Goal: Task Accomplishment & Management: Use online tool/utility

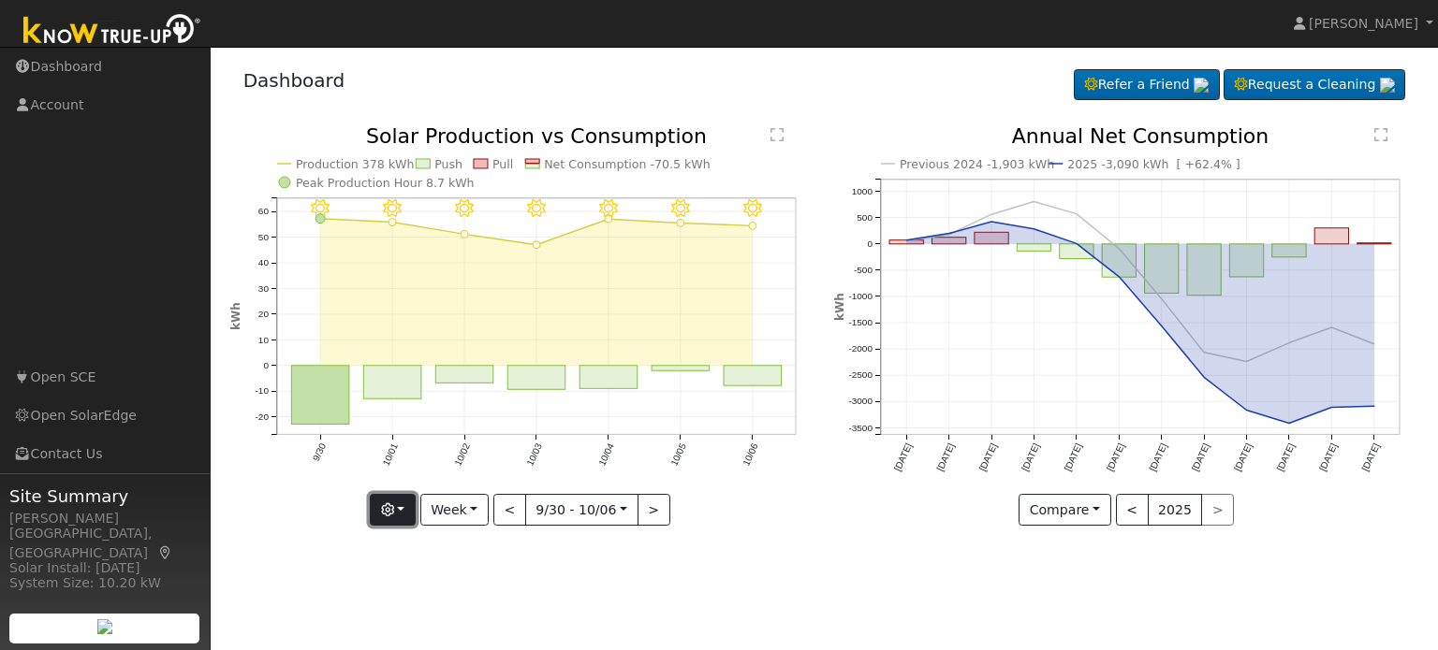
click at [394, 511] on icon "button" at bounding box center [387, 510] width 13 height 13
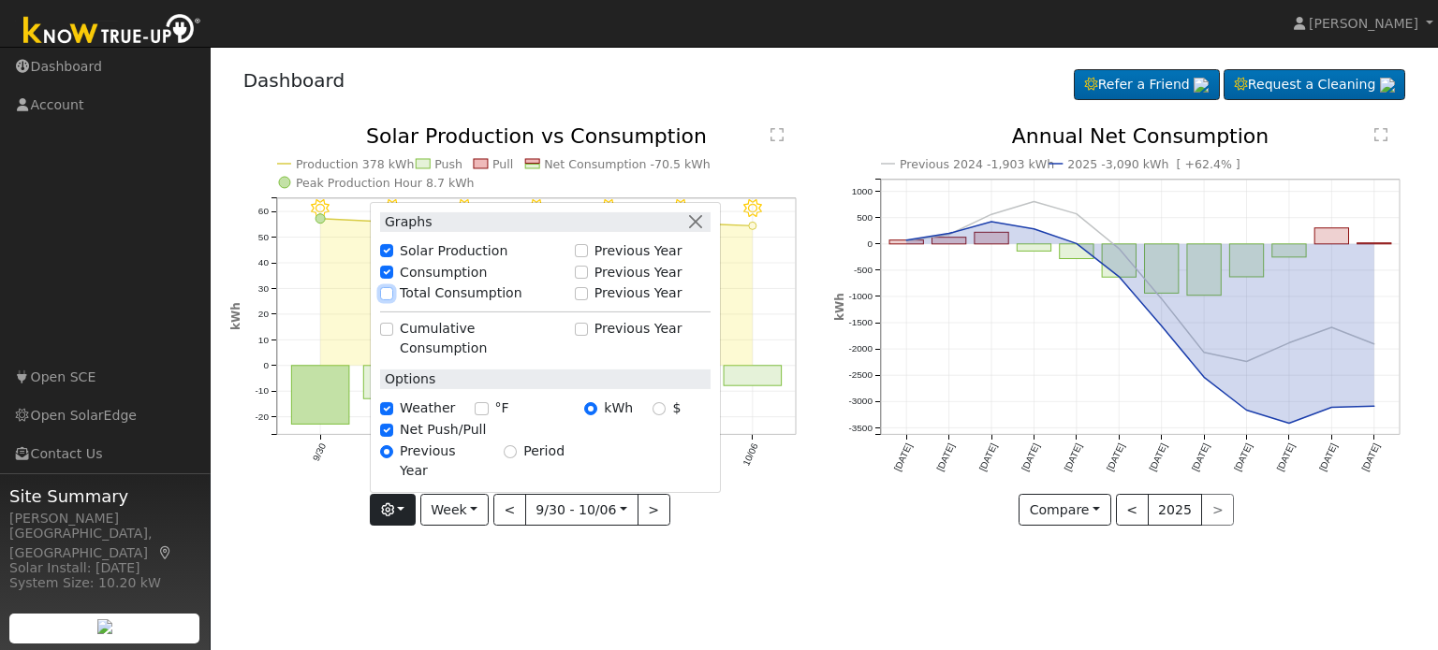
click at [393, 300] on input "Total Consumption" at bounding box center [386, 293] width 13 height 13
checkbox input "true"
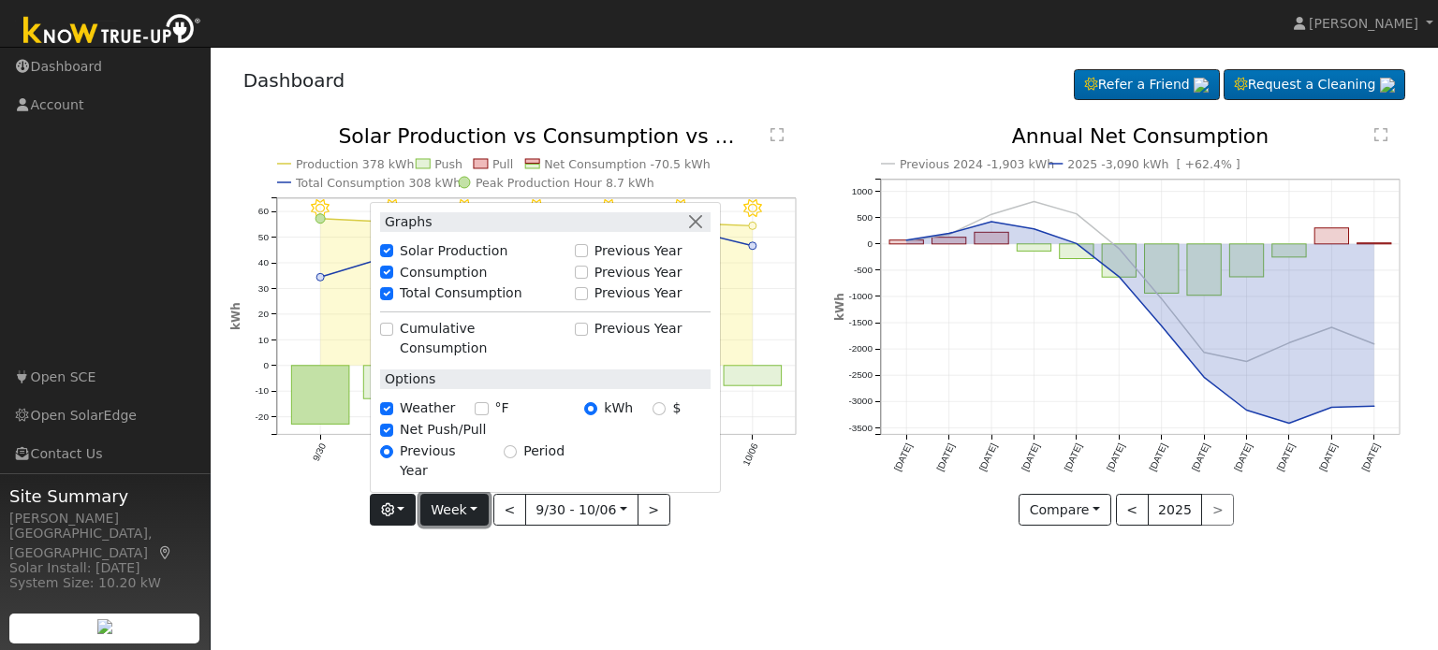
click at [481, 514] on button "Week" at bounding box center [454, 510] width 68 height 32
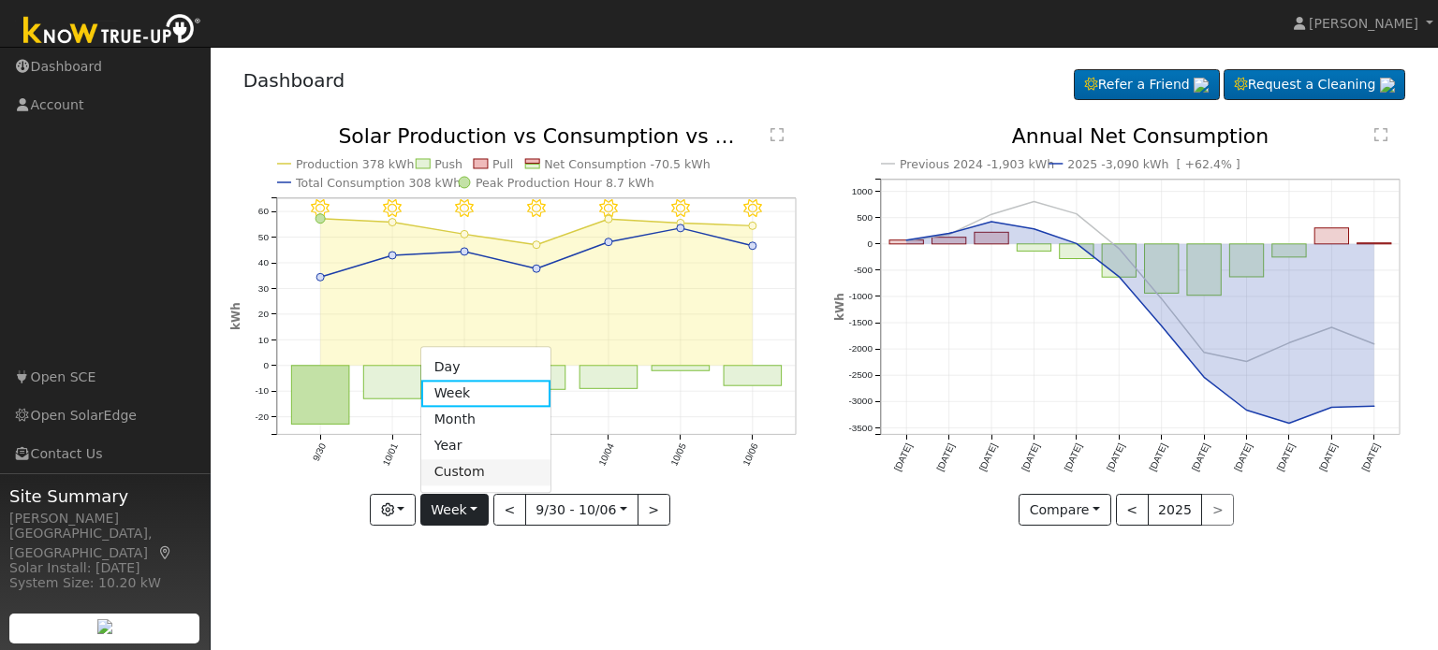
click at [475, 474] on link "Custom" at bounding box center [486, 473] width 130 height 26
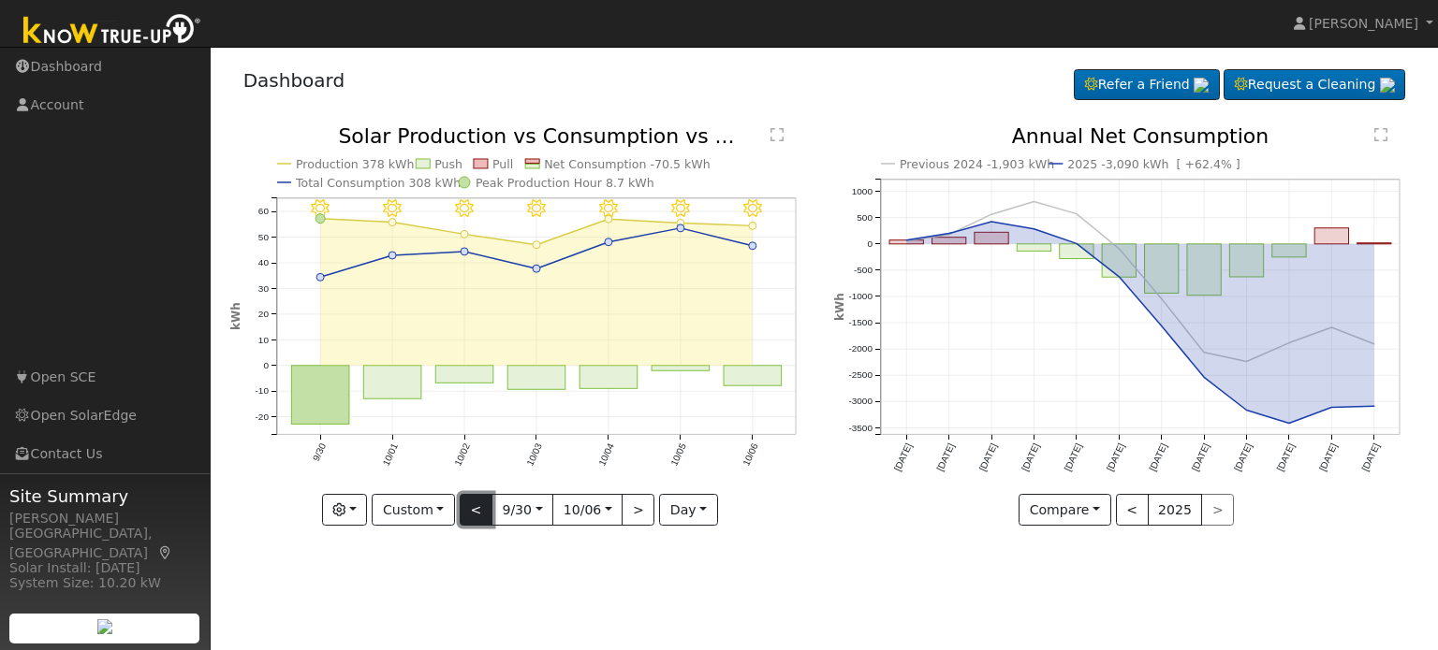
click at [480, 508] on button "<" at bounding box center [476, 510] width 33 height 32
type input "[DATE]"
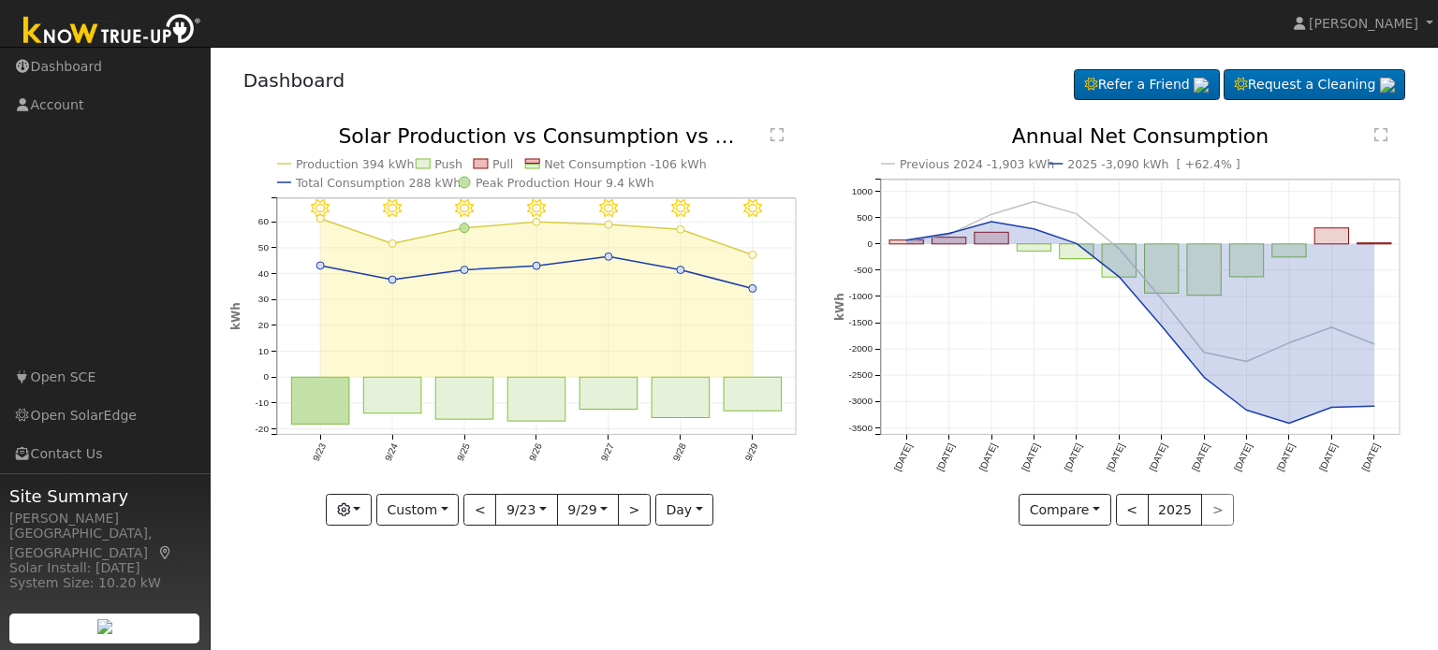
click at [524, 564] on div "User Profile First name Last name Email Email Notifications No Emails No Emails…" at bounding box center [824, 349] width 1227 height 604
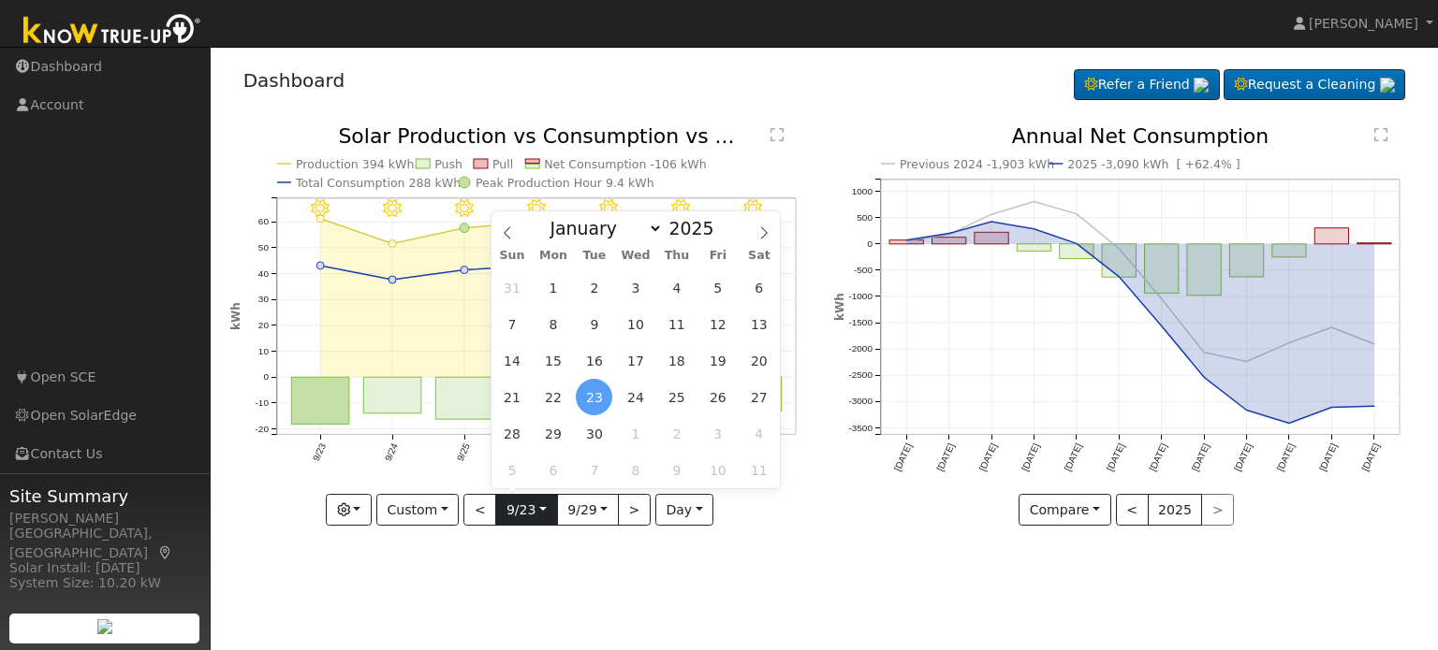
click at [539, 512] on input "[DATE]" at bounding box center [526, 510] width 60 height 30
click at [629, 286] on span "3" at bounding box center [635, 288] width 37 height 37
type input "[DATE]"
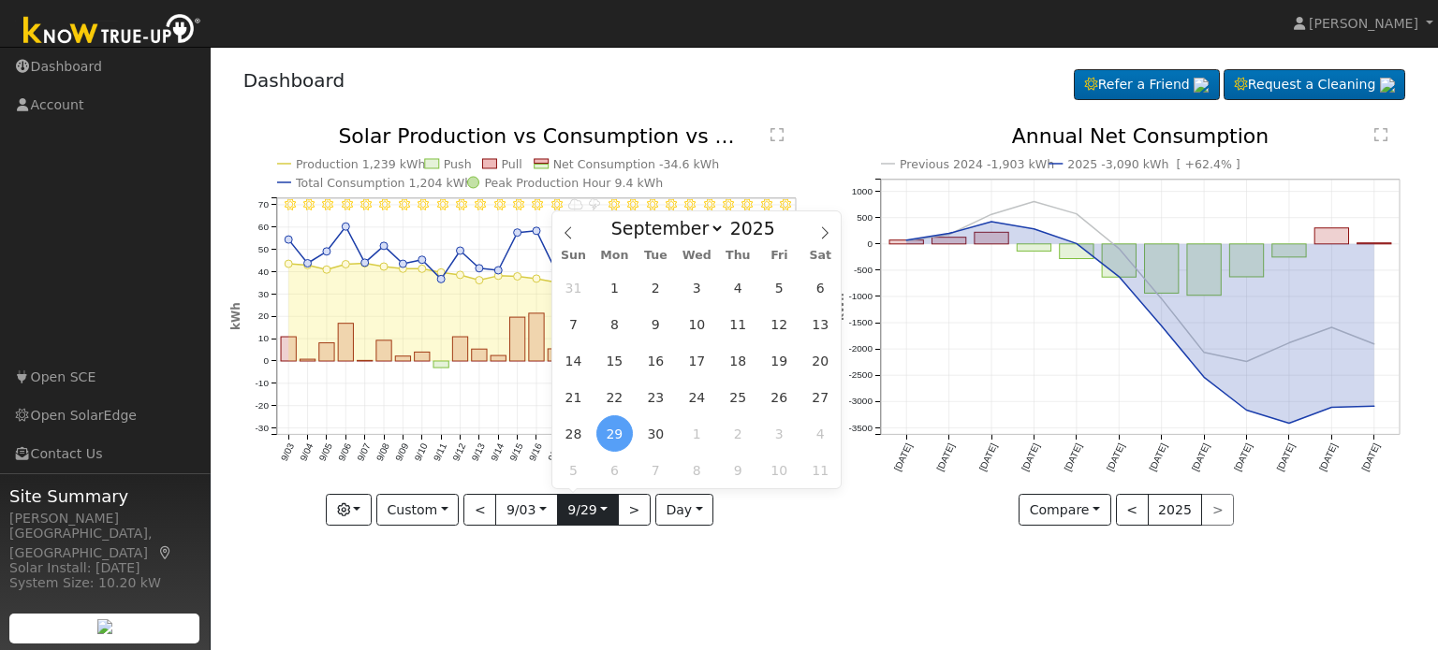
click at [565, 507] on input "[DATE]" at bounding box center [588, 510] width 60 height 30
click at [824, 230] on icon at bounding box center [824, 232] width 13 height 13
select select "9"
click at [696, 287] on span "1" at bounding box center [697, 288] width 37 height 37
type input "[DATE]"
